Goal: Information Seeking & Learning: Learn about a topic

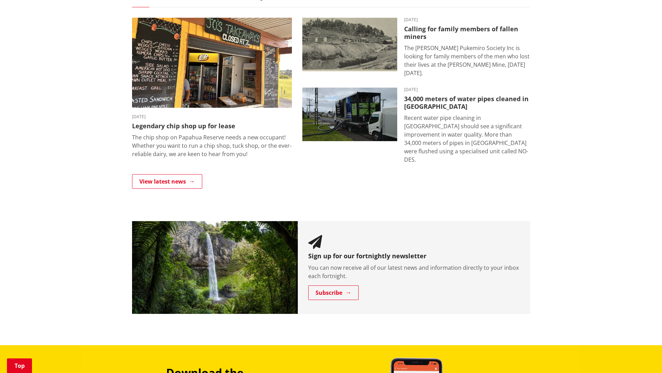
scroll to position [626, 0]
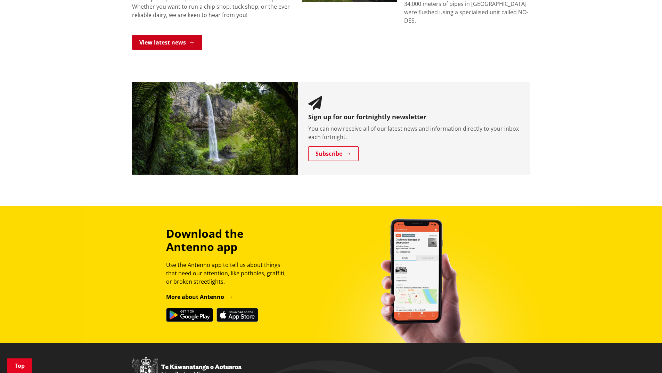
click at [182, 35] on link "View latest news" at bounding box center [167, 42] width 70 height 15
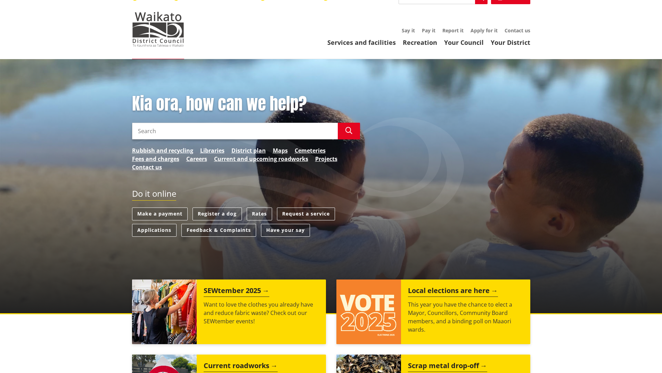
scroll to position [0, 0]
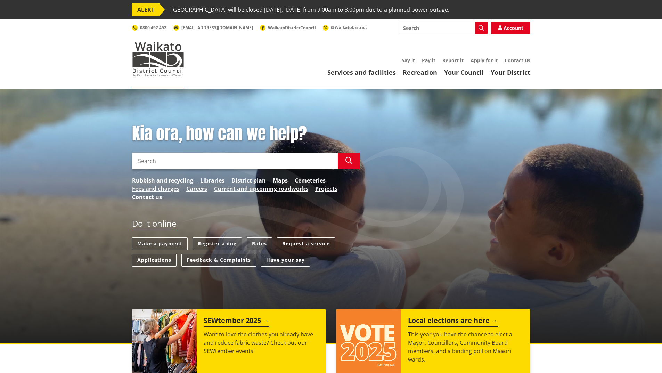
click at [296, 165] on input "Search" at bounding box center [235, 161] width 206 height 17
type input "flood zone te kauwhata"
click at [341, 164] on button "Search" at bounding box center [349, 161] width 22 height 17
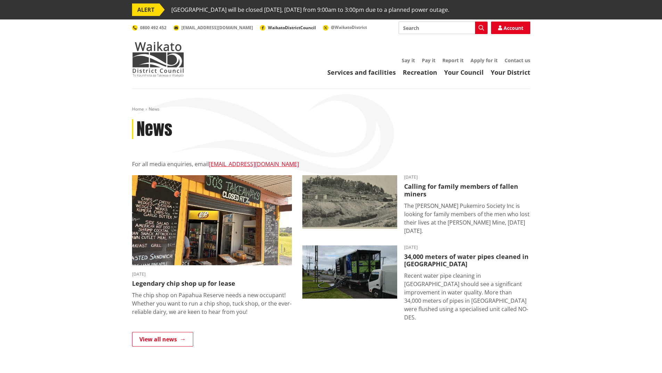
click at [268, 29] on span "WaikatoDistrictCouncil" at bounding box center [292, 28] width 48 height 6
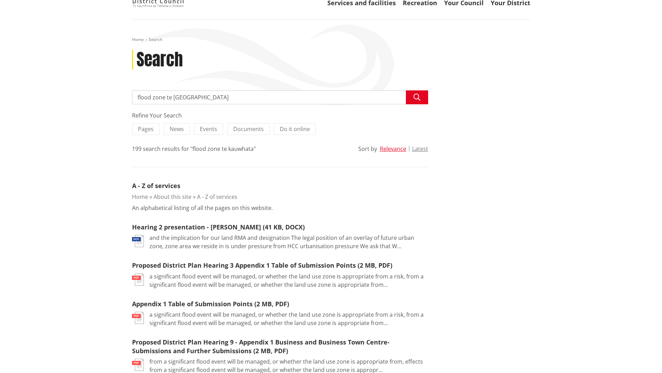
scroll to position [139, 0]
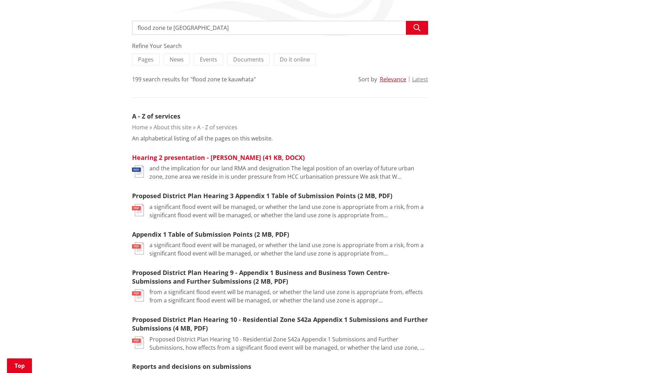
click at [198, 157] on link "Hearing 2 presentation - Christine Gore (41 KB, DOCX)" at bounding box center [218, 157] width 173 height 8
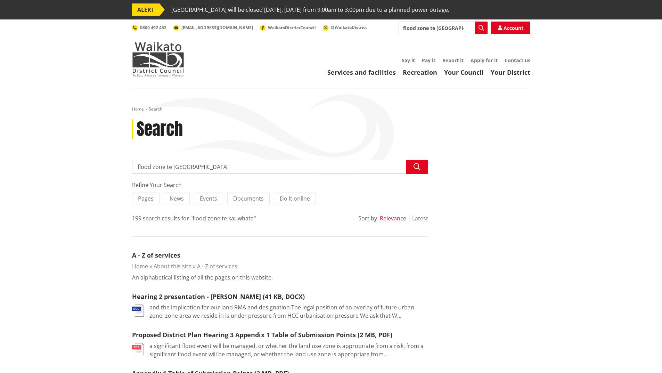
scroll to position [70, 0]
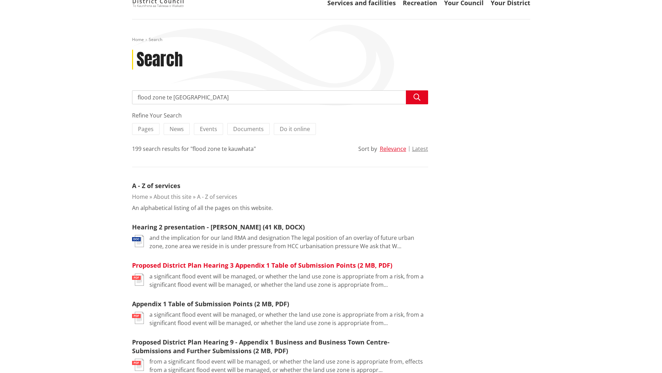
click at [204, 263] on link "Proposed District Plan Hearing 3 Appendix 1 Table of Submission Points (2 MB, P…" at bounding box center [262, 265] width 260 height 8
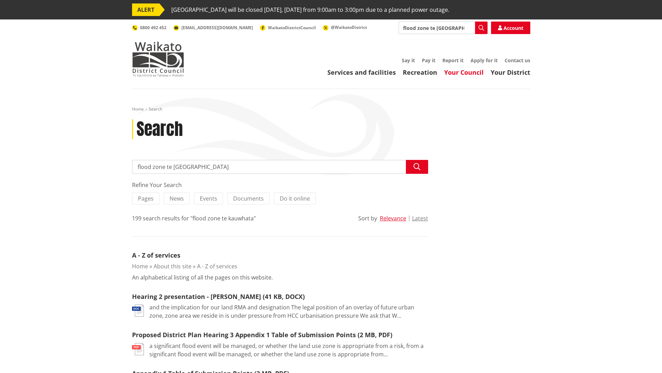
click at [480, 72] on link "Your Council" at bounding box center [464, 72] width 40 height 8
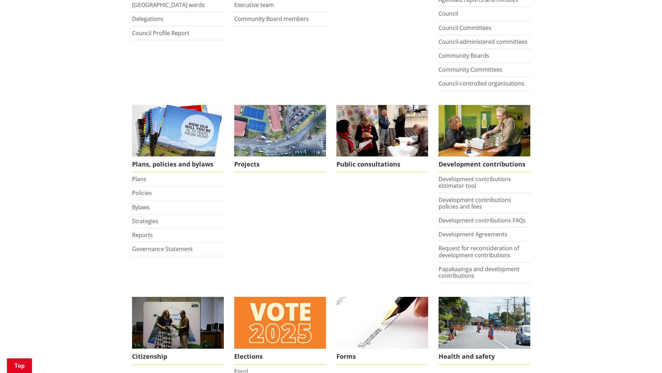
scroll to position [278, 0]
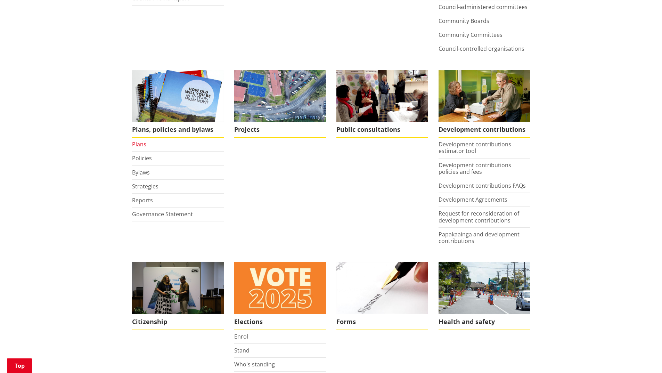
click at [140, 143] on link "Plans" at bounding box center [139, 144] width 14 height 8
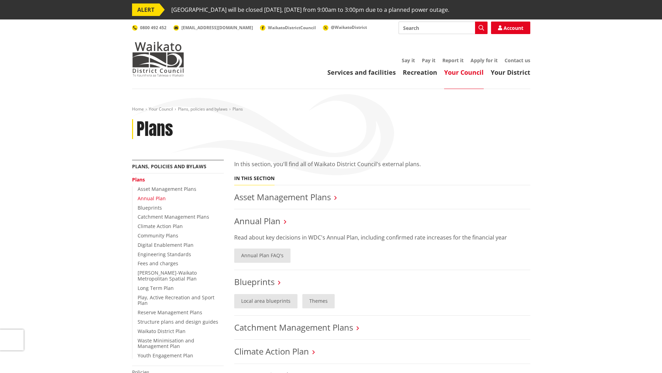
click at [160, 197] on link "Annual Plan" at bounding box center [152, 198] width 28 height 7
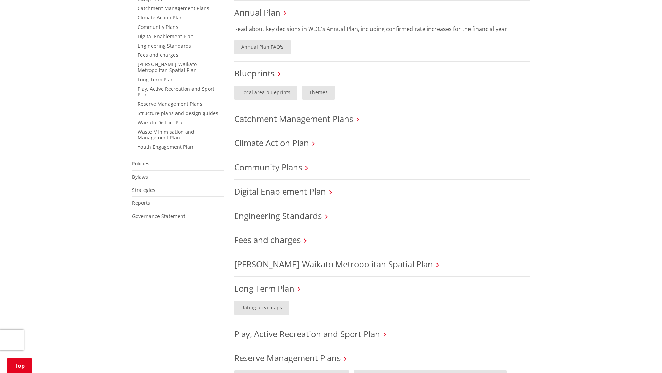
scroll to position [243, 0]
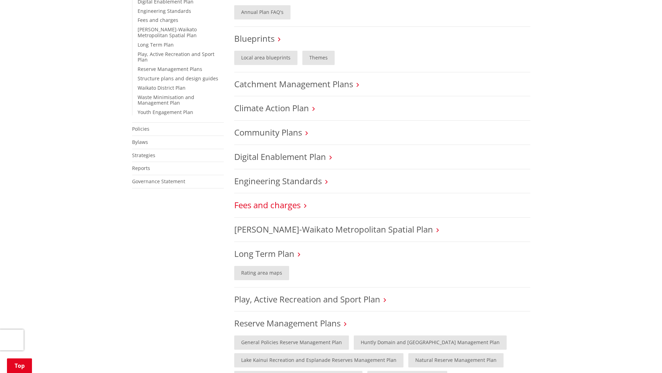
click at [291, 205] on link "Fees and charges" at bounding box center [267, 204] width 66 height 11
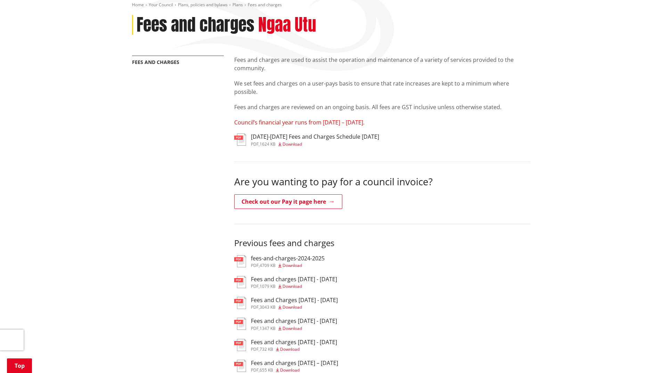
scroll to position [139, 0]
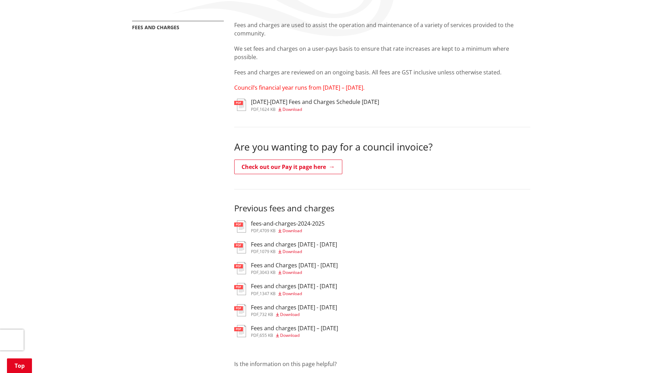
click at [299, 231] on span "Download" at bounding box center [292, 231] width 19 height 6
